Goal: Find specific page/section: Find specific page/section

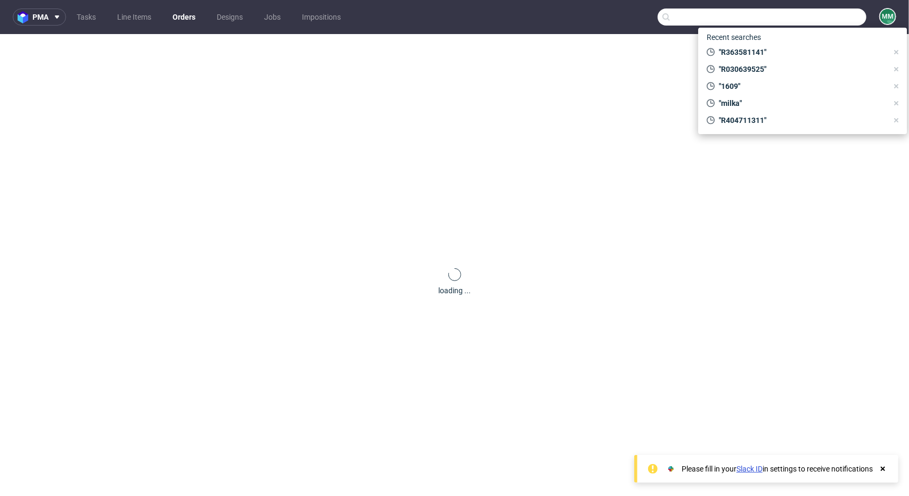
click at [798, 15] on input "text" at bounding box center [762, 17] width 209 height 17
paste input "BGSU"
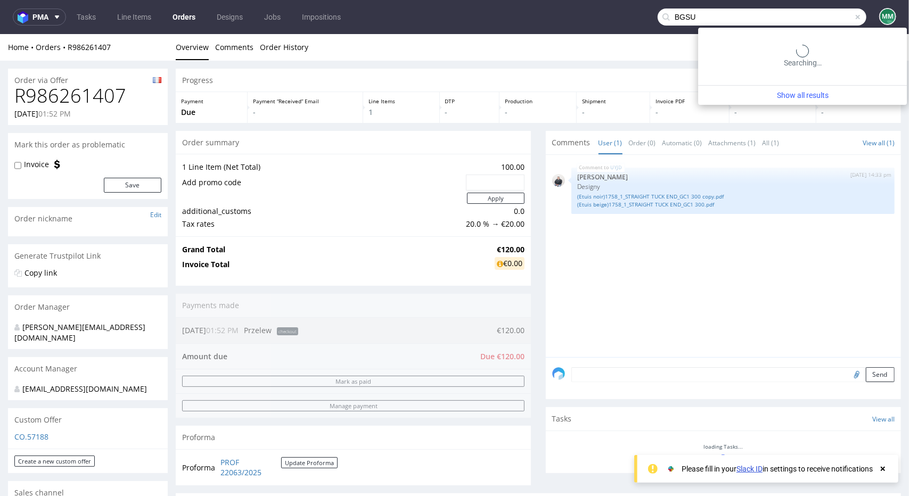
type input "BGSU"
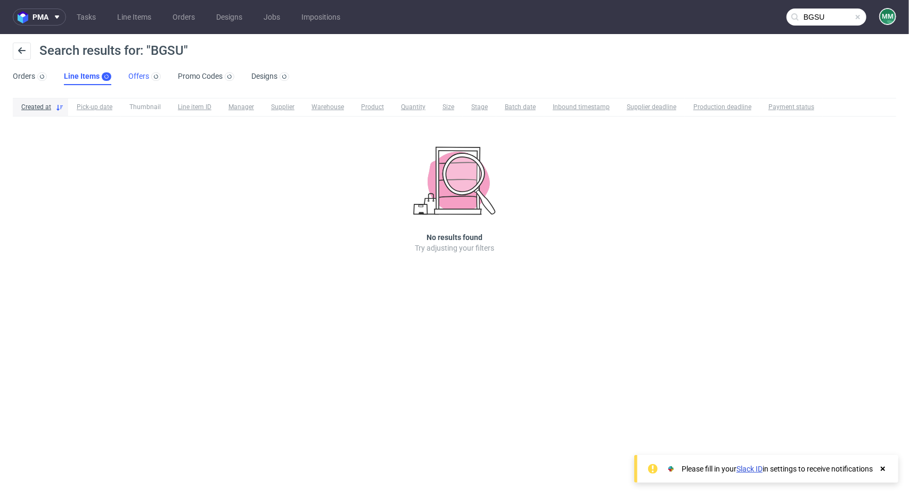
click at [139, 74] on link "Offers" at bounding box center [144, 76] width 32 height 17
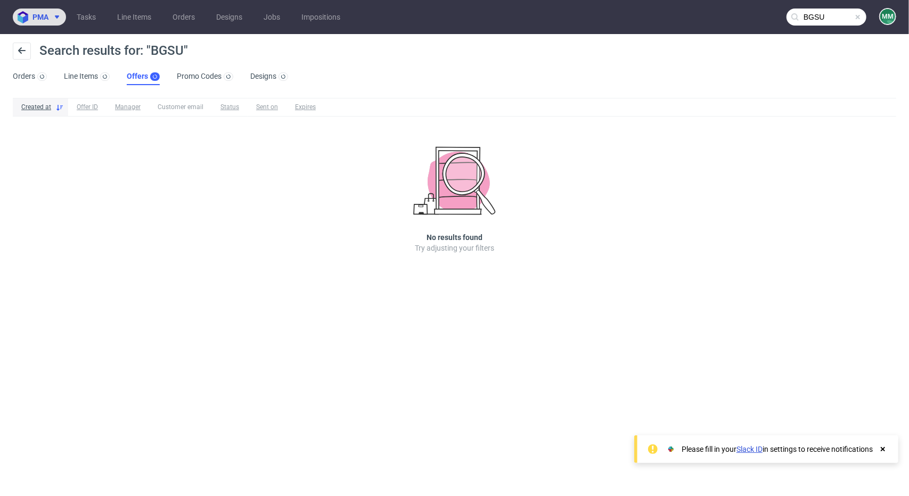
click at [55, 19] on icon at bounding box center [57, 17] width 9 height 9
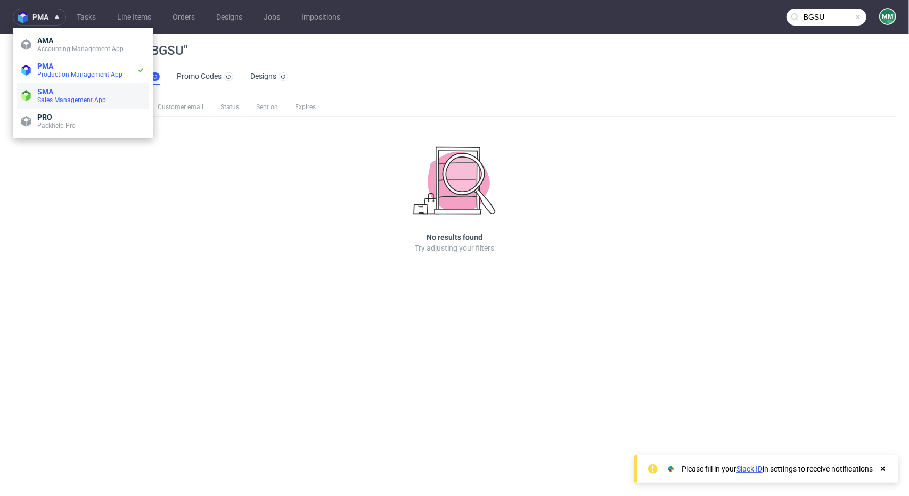
click at [68, 97] on span "Sales Management App" at bounding box center [71, 99] width 69 height 7
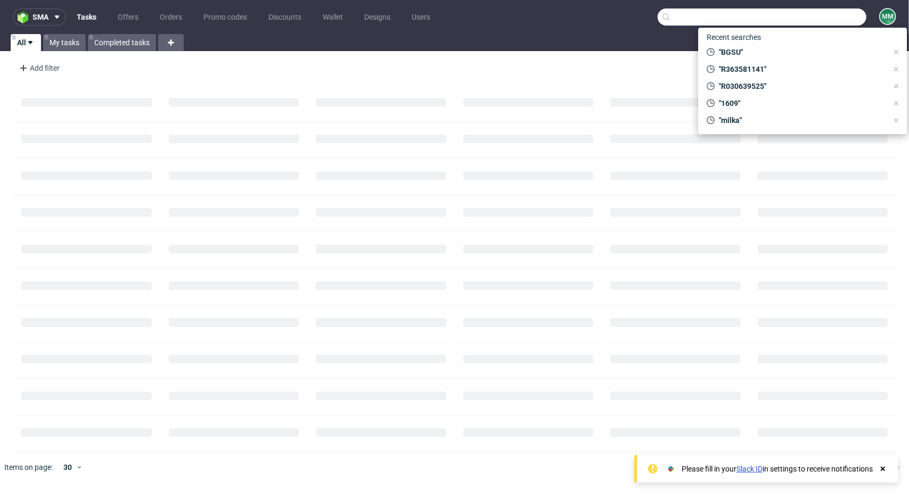
click at [824, 14] on input "text" at bounding box center [762, 17] width 209 height 17
click at [748, 52] on span ""BGSU"" at bounding box center [801, 52] width 173 height 11
type input "BGSU"
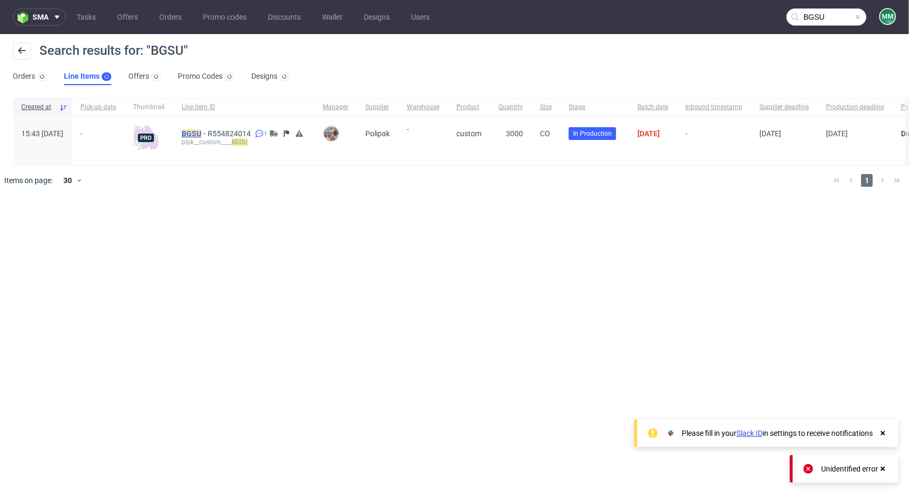
click at [201, 129] on mark "BGSU" at bounding box center [192, 133] width 20 height 9
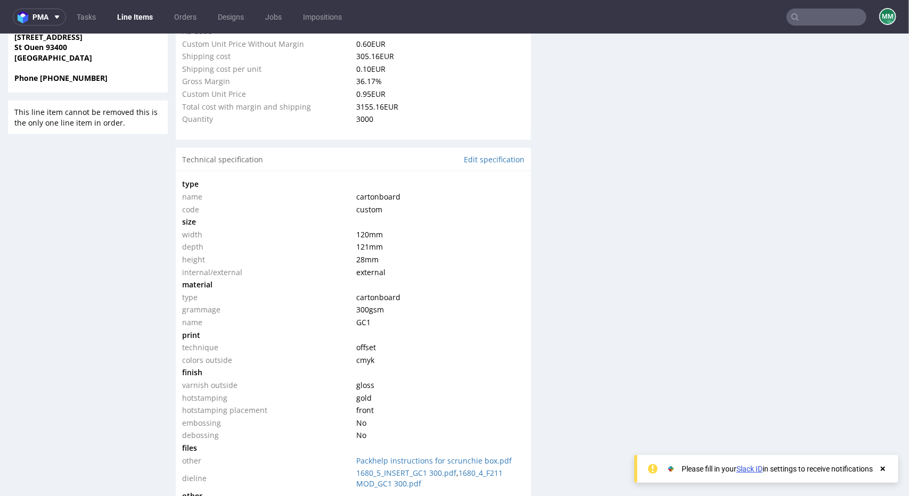
scroll to position [959, 0]
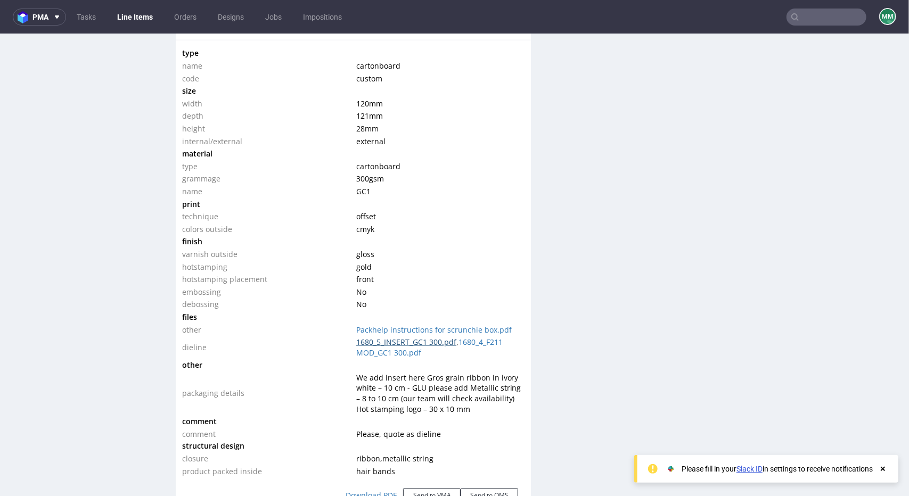
click at [365, 343] on link "1680_5_INSERT_GC1 300.pdf" at bounding box center [406, 342] width 100 height 10
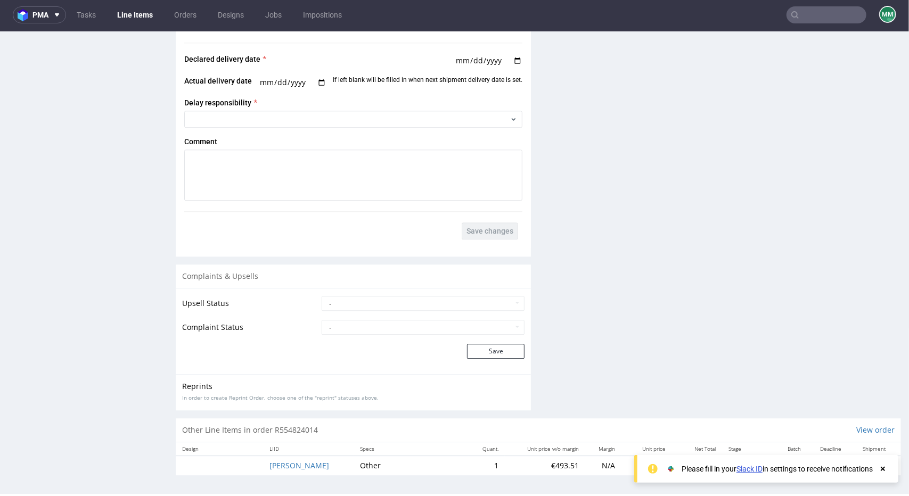
scroll to position [3, 0]
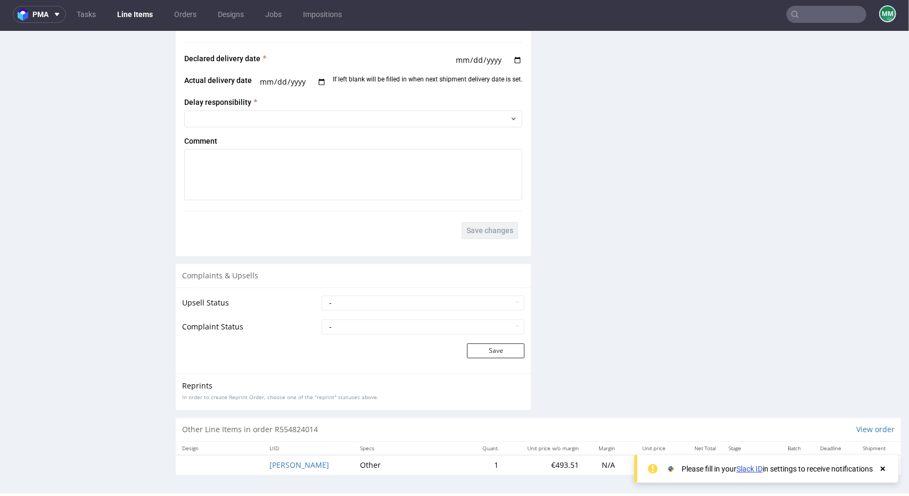
click at [881, 468] on icon at bounding box center [883, 469] width 10 height 9
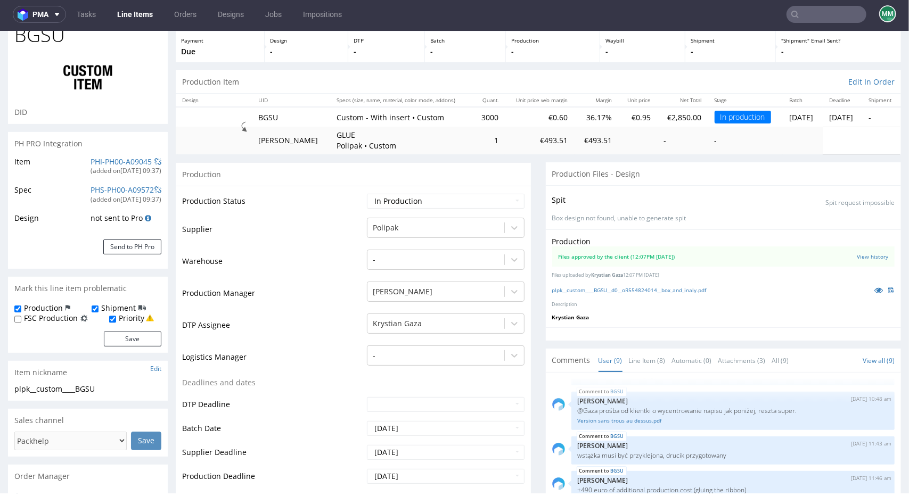
scroll to position [0, 0]
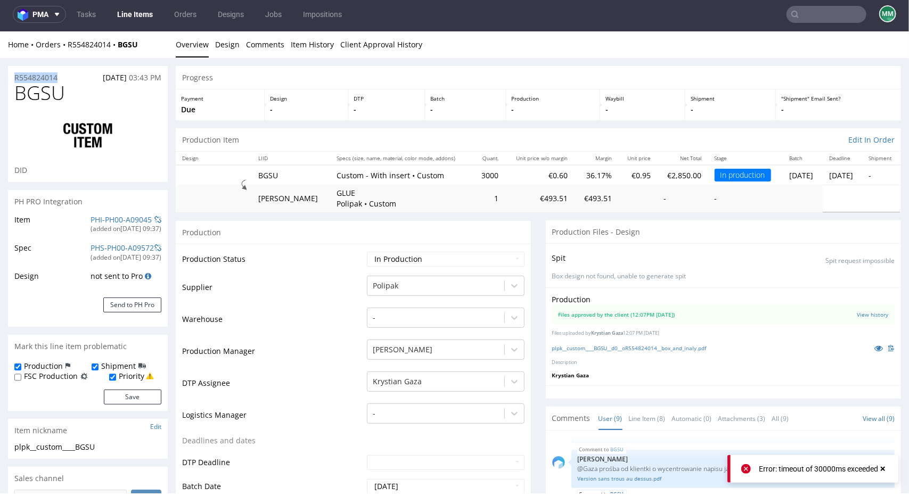
drag, startPoint x: 13, startPoint y: 76, endPoint x: 66, endPoint y: 77, distance: 53.3
click at [66, 77] on div "R554824014 [DATE] 03:43 PM" at bounding box center [88, 74] width 160 height 17
copy p "R554824014"
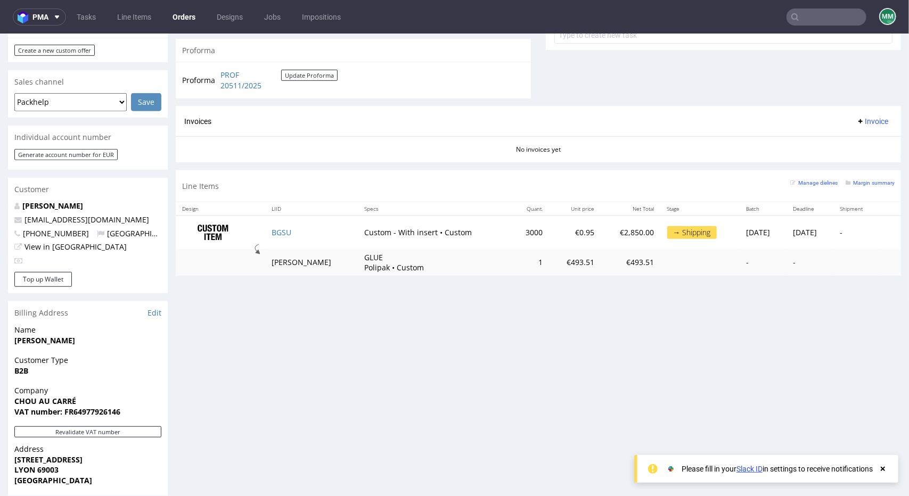
scroll to position [533, 0]
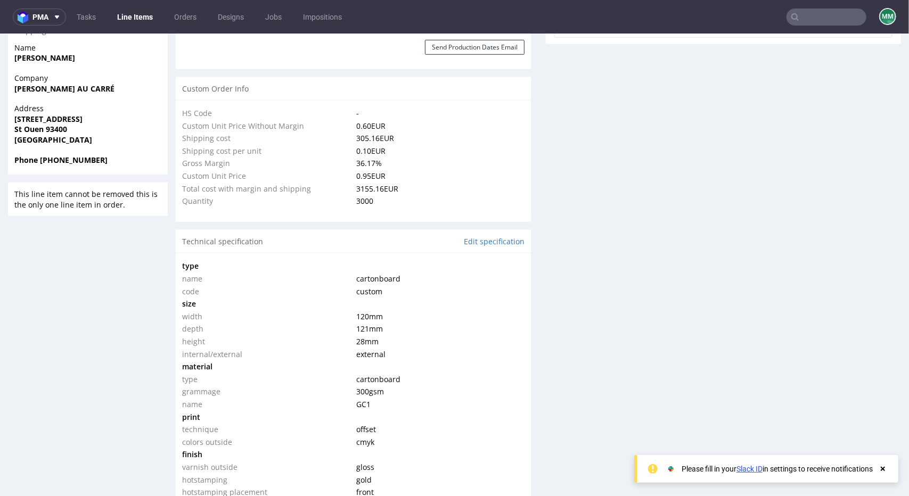
scroll to position [1012, 0]
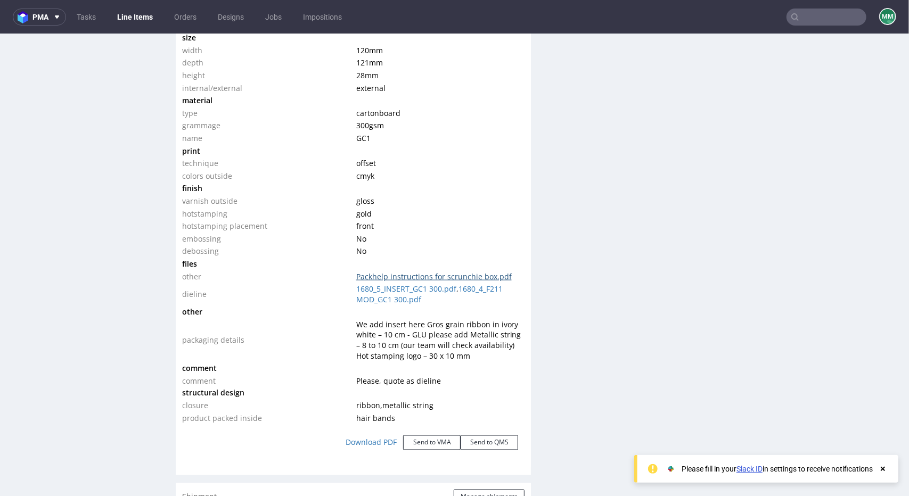
click at [367, 275] on link "Packhelp instructions for scrunchie box.pdf" at bounding box center [434, 276] width 156 height 10
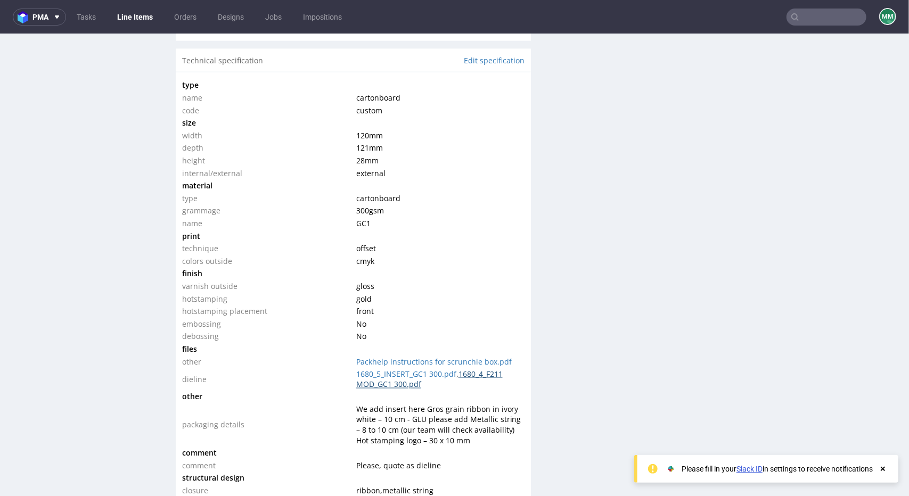
click at [373, 384] on link "1680_4_F211 MOD_GC1 300.pdf" at bounding box center [429, 379] width 146 height 21
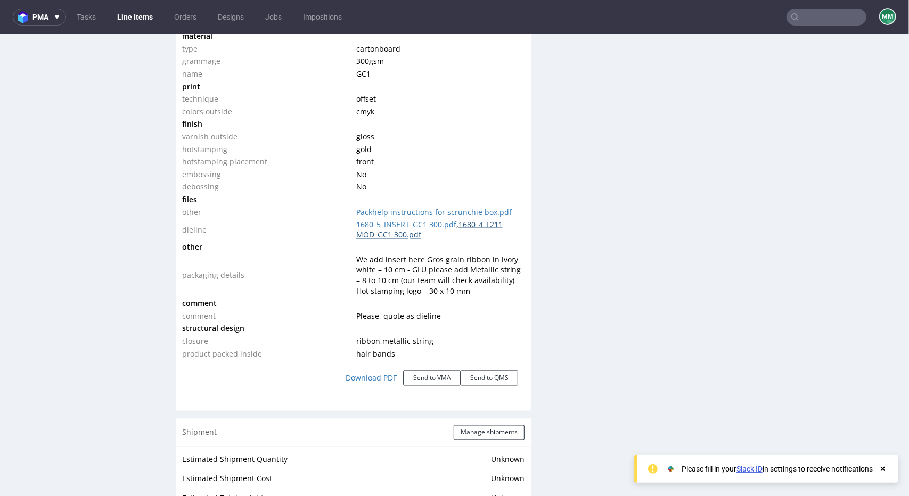
scroll to position [1172, 0]
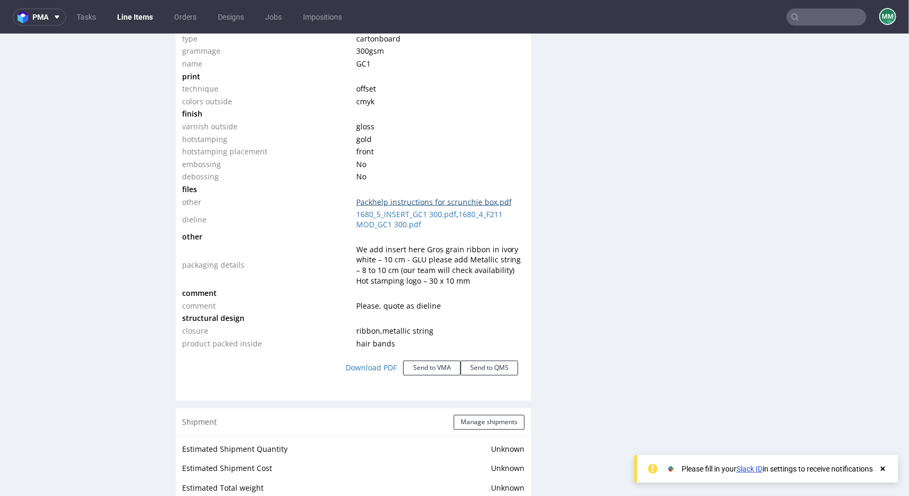
click at [398, 200] on link "Packhelp instructions for scrunchie box.pdf" at bounding box center [434, 202] width 156 height 10
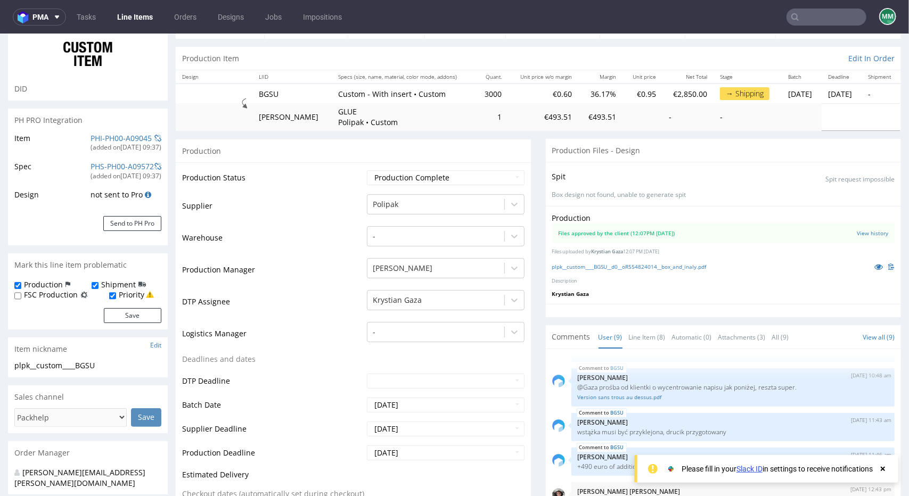
scroll to position [213, 0]
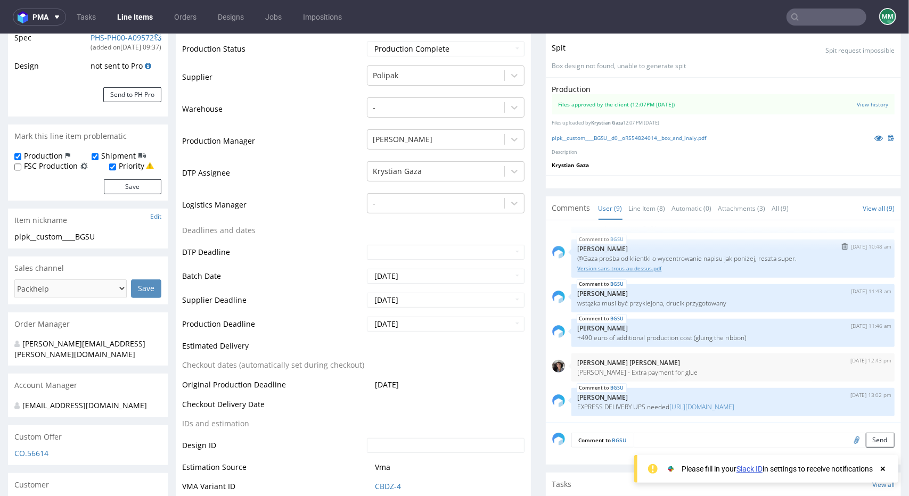
click at [604, 264] on link "Version sans trous au dessus.pdf" at bounding box center [733, 268] width 311 height 8
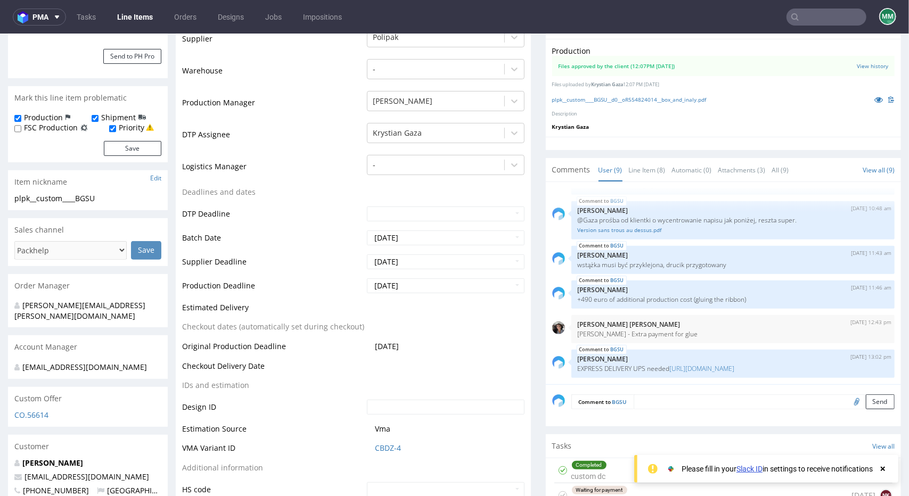
scroll to position [266, 0]
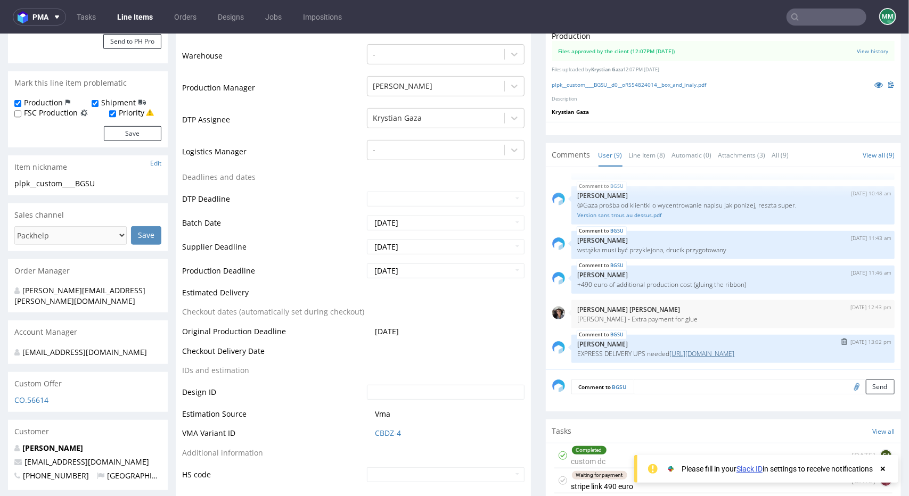
click at [670, 352] on link "[URL][DOMAIN_NAME]" at bounding box center [702, 353] width 65 height 9
